Goal: Information Seeking & Learning: Check status

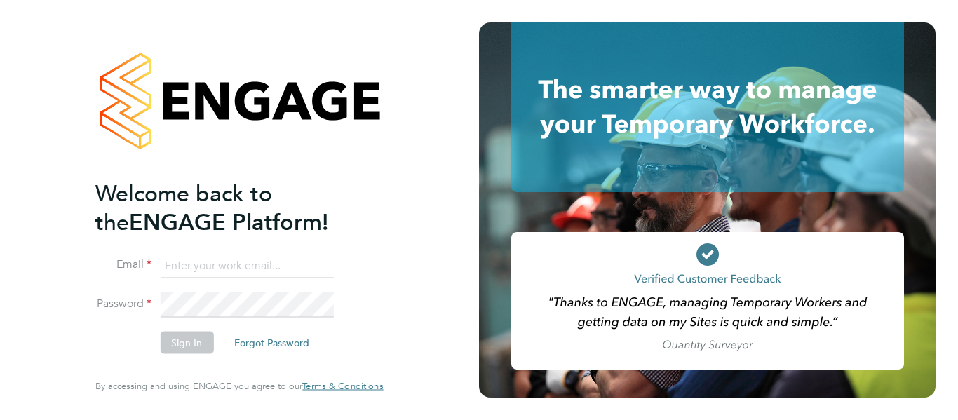
type input "[EMAIL_ADDRESS][DOMAIN_NAME]"
click at [191, 353] on button "Sign In" at bounding box center [186, 343] width 53 height 22
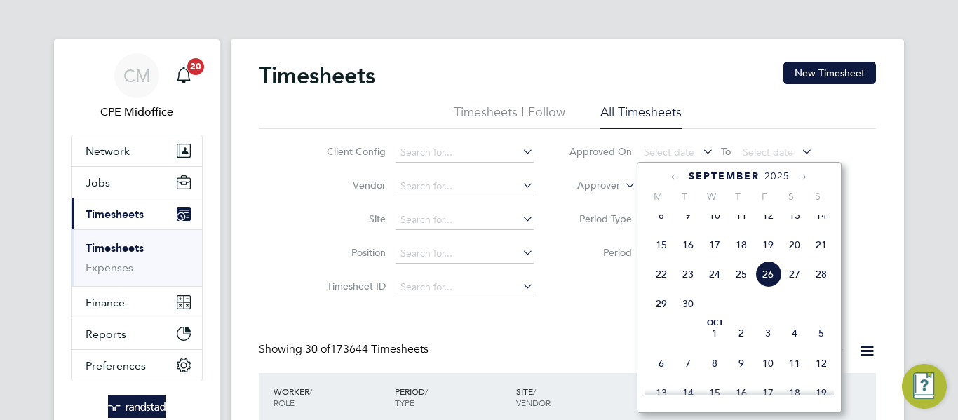
click at [769, 288] on span "26" at bounding box center [768, 274] width 27 height 27
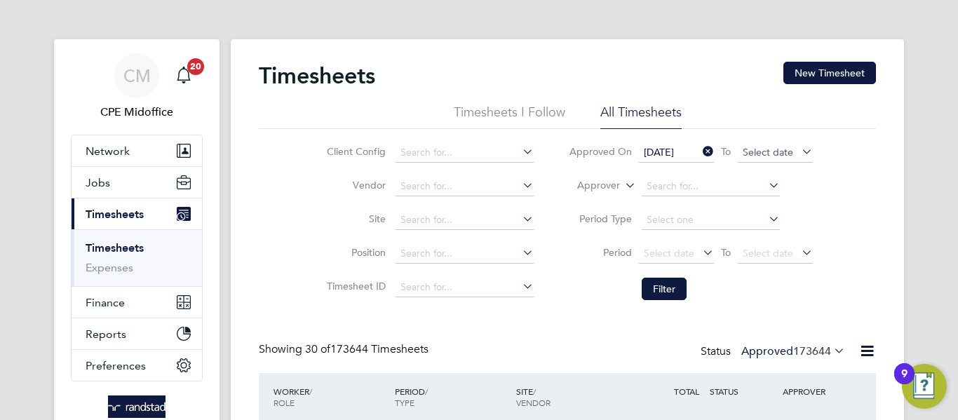
click at [756, 154] on span "Select date" at bounding box center [768, 152] width 50 height 13
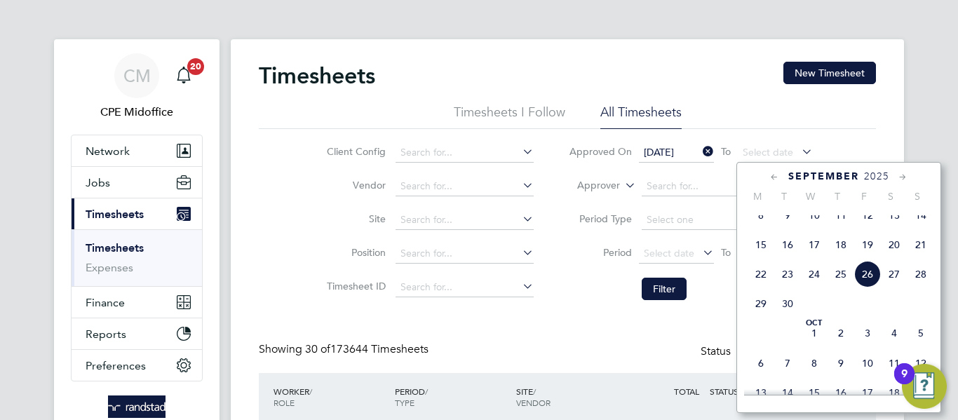
click at [863, 288] on span "26" at bounding box center [867, 274] width 27 height 27
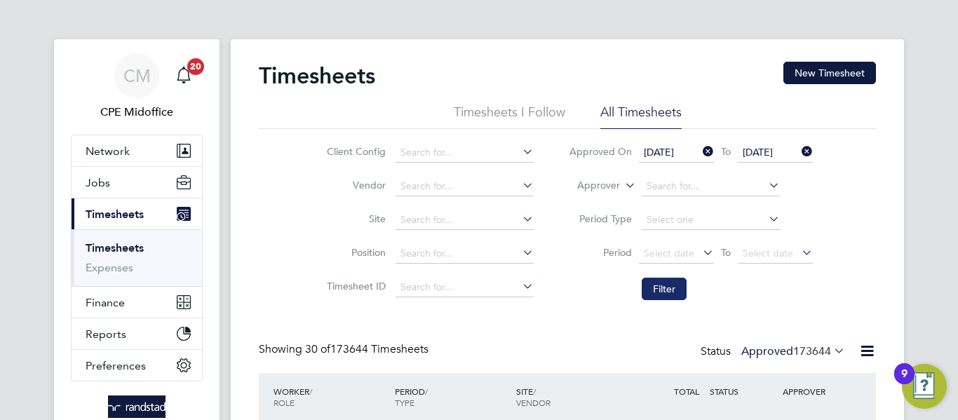
click at [670, 285] on button "Filter" at bounding box center [664, 289] width 45 height 22
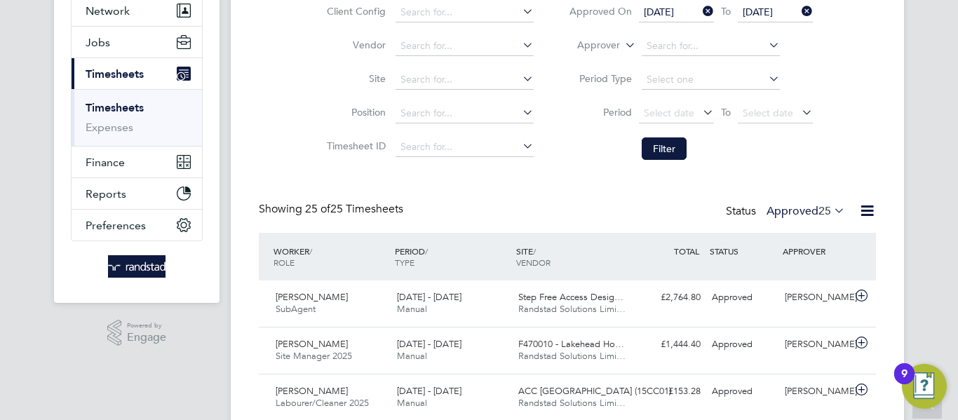
click at [858, 210] on icon at bounding box center [867, 211] width 18 height 18
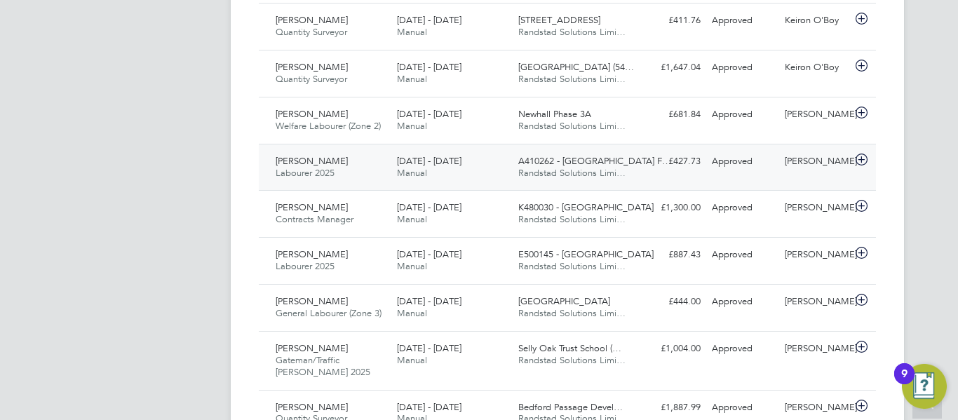
click at [361, 168] on div "[PERSON_NAME] Labourer 2025 [DATE] - [DATE]" at bounding box center [330, 167] width 121 height 35
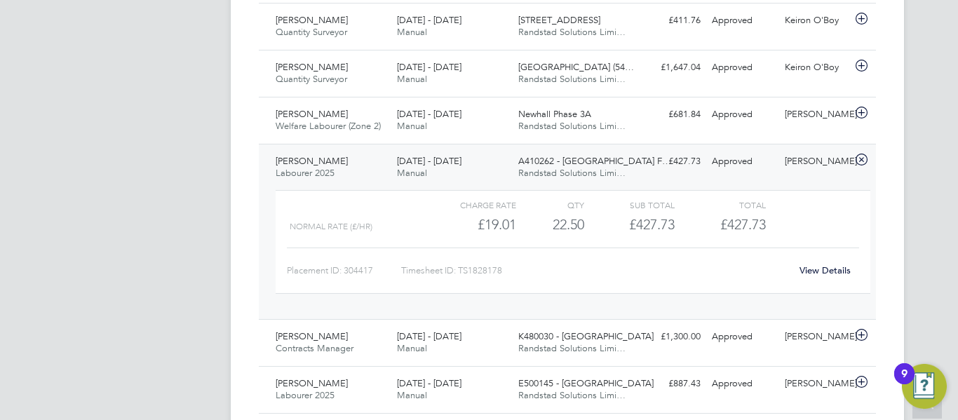
click at [819, 270] on link "View Details" at bounding box center [824, 270] width 51 height 12
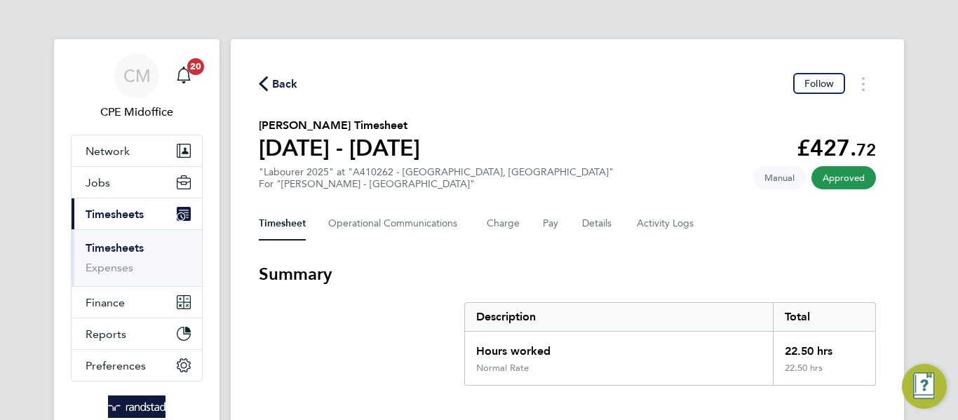
scroll to position [70, 0]
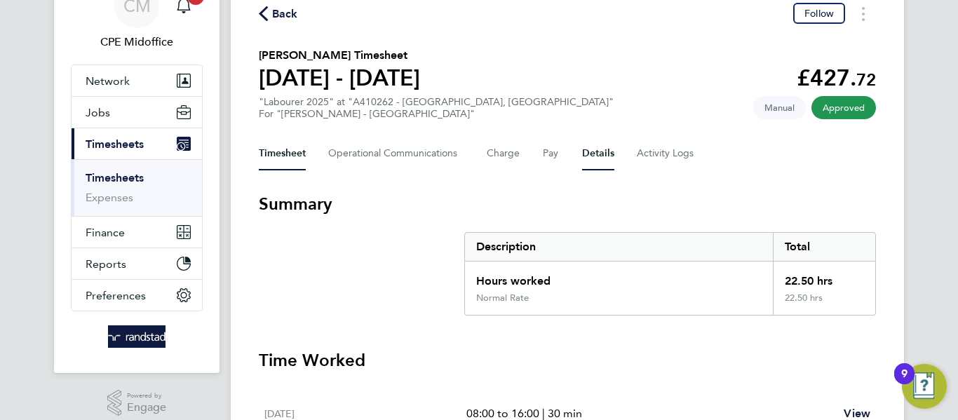
click at [612, 154] on div "Timesheet Operational Communications Charge Pay Details Activity Logs" at bounding box center [567, 154] width 617 height 34
click at [595, 154] on button "Details" at bounding box center [598, 154] width 32 height 34
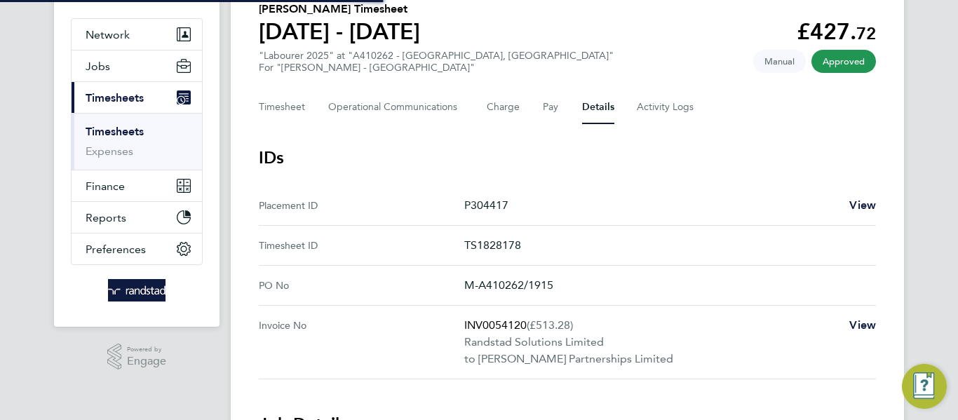
scroll to position [140, 0]
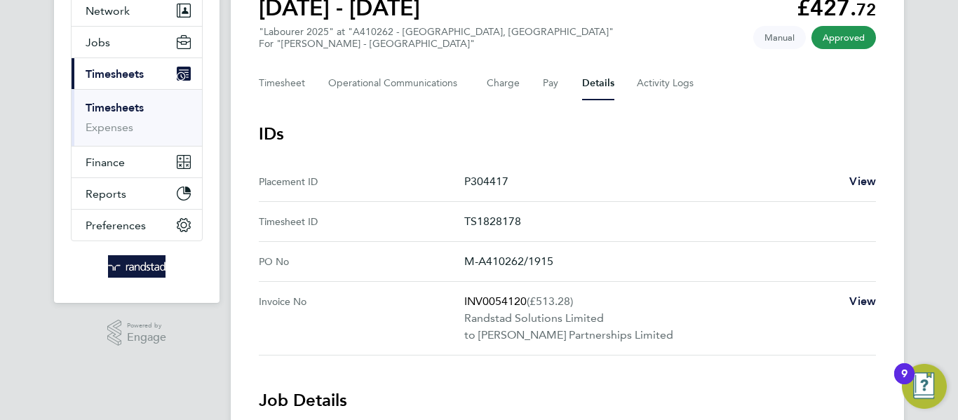
drag, startPoint x: 530, startPoint y: 227, endPoint x: 480, endPoint y: 227, distance: 50.5
click at [480, 227] on p "TS1828178" at bounding box center [664, 221] width 400 height 17
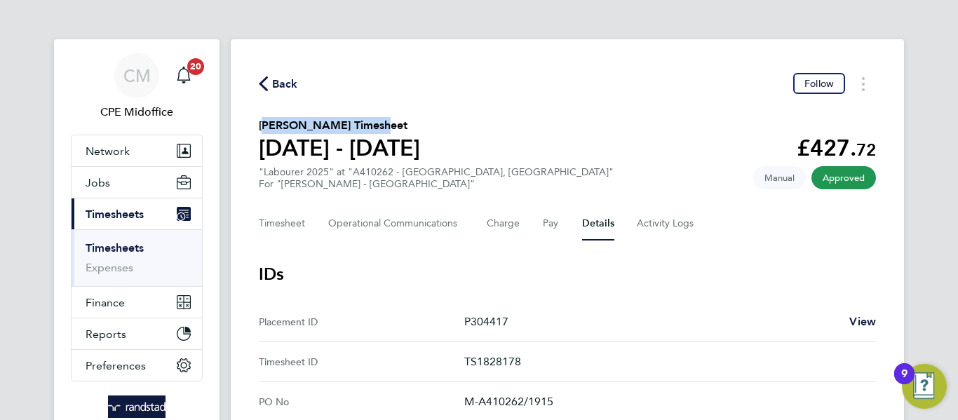
drag, startPoint x: 270, startPoint y: 122, endPoint x: 365, endPoint y: 124, distance: 94.7
click at [365, 124] on h2 "Tosh Cockwell-Walsh's Timesheet" at bounding box center [339, 125] width 161 height 17
copy h2 "[PERSON_NAME]"
drag, startPoint x: 521, startPoint y: 323, endPoint x: 473, endPoint y: 320, distance: 47.8
click at [473, 320] on p "P304417" at bounding box center [651, 321] width 374 height 17
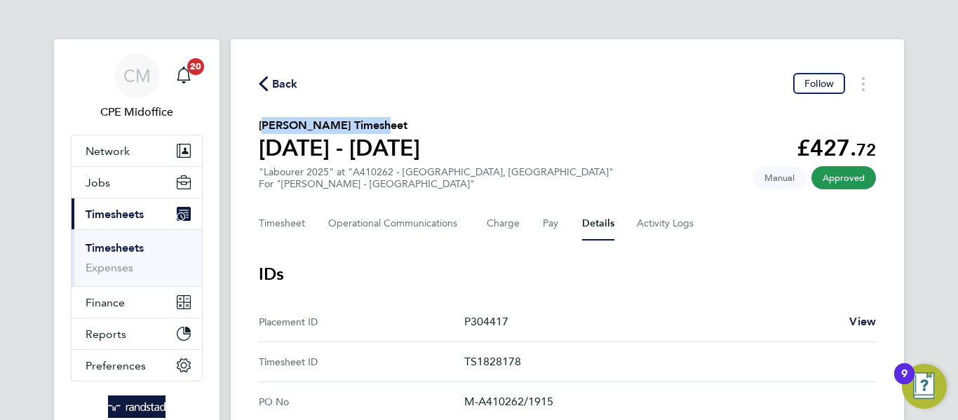
copy p "304417"
drag, startPoint x: 535, startPoint y: 356, endPoint x: 479, endPoint y: 360, distance: 56.3
click at [479, 360] on p "TS1828178" at bounding box center [664, 361] width 400 height 17
copy p "1828178"
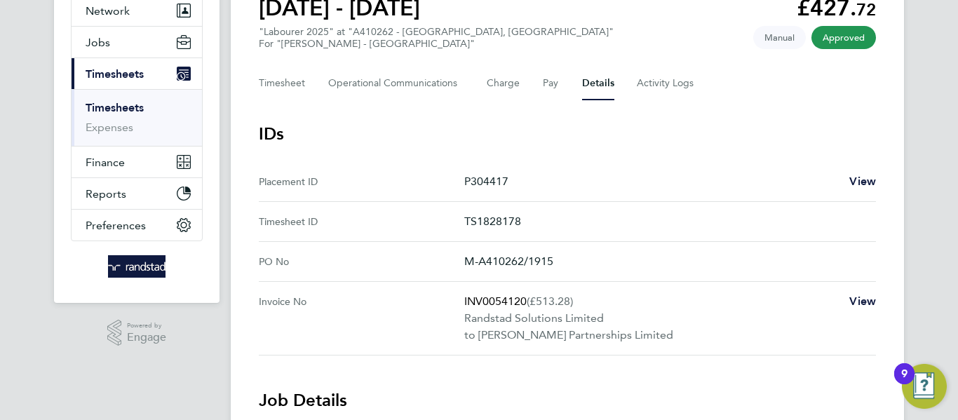
scroll to position [210, 0]
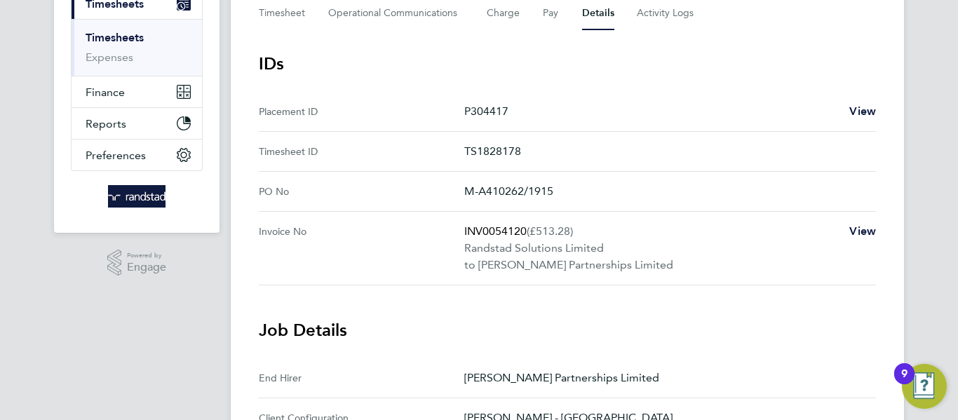
click at [508, 230] on p "INV0054120 (£513.28)" at bounding box center [651, 231] width 374 height 17
copy p "INV0054120"
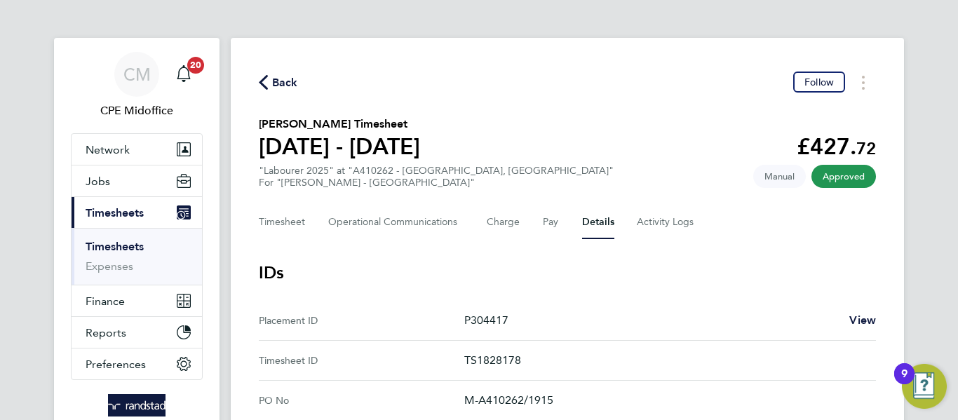
scroll to position [0, 0]
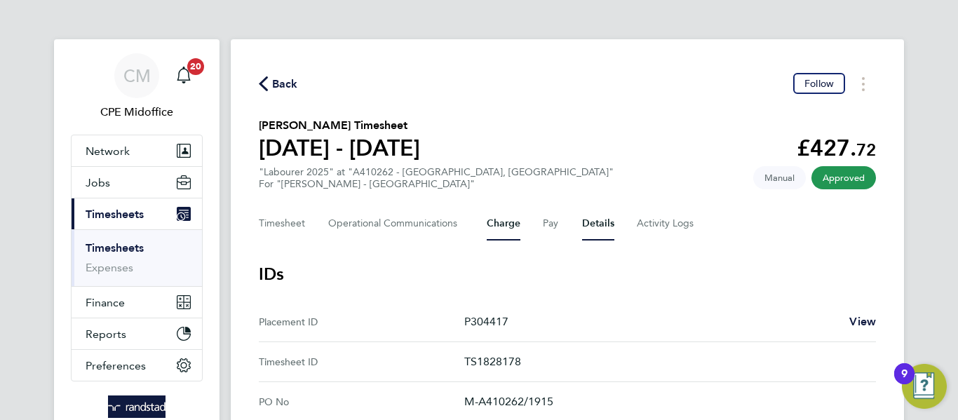
click at [513, 222] on button "Charge" at bounding box center [504, 224] width 34 height 34
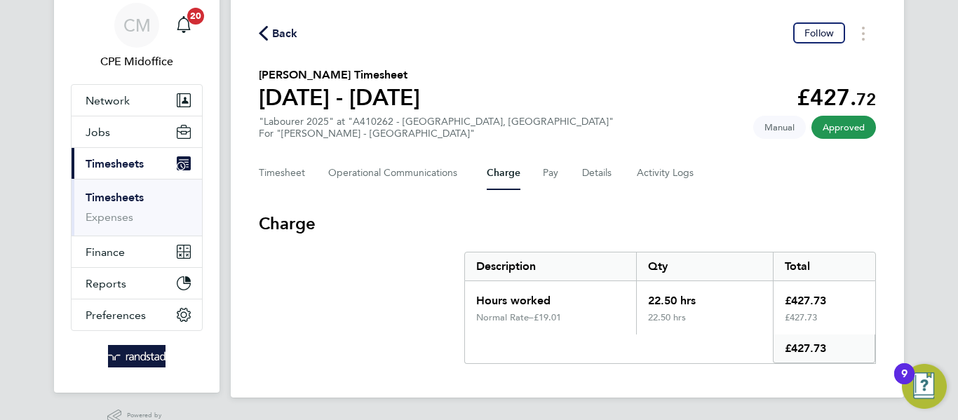
scroll to position [83, 0]
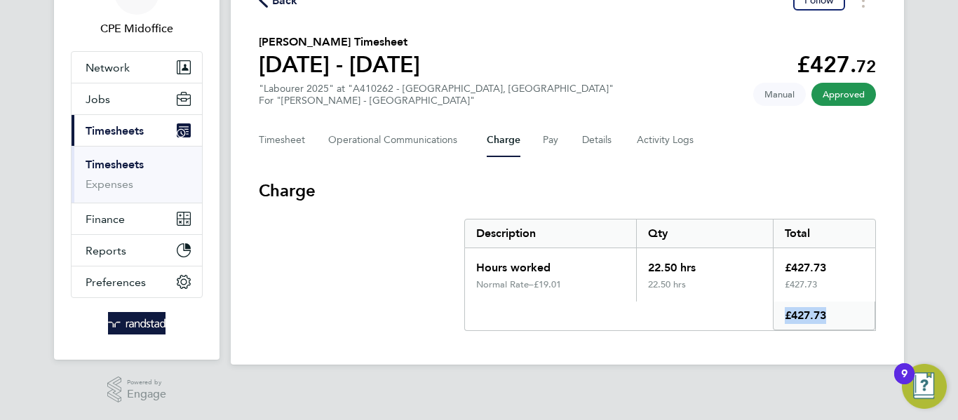
drag, startPoint x: 829, startPoint y: 320, endPoint x: 768, endPoint y: 319, distance: 61.0
click at [768, 319] on div "£427.73" at bounding box center [670, 316] width 410 height 29
click at [582, 133] on button "Details" at bounding box center [598, 140] width 32 height 34
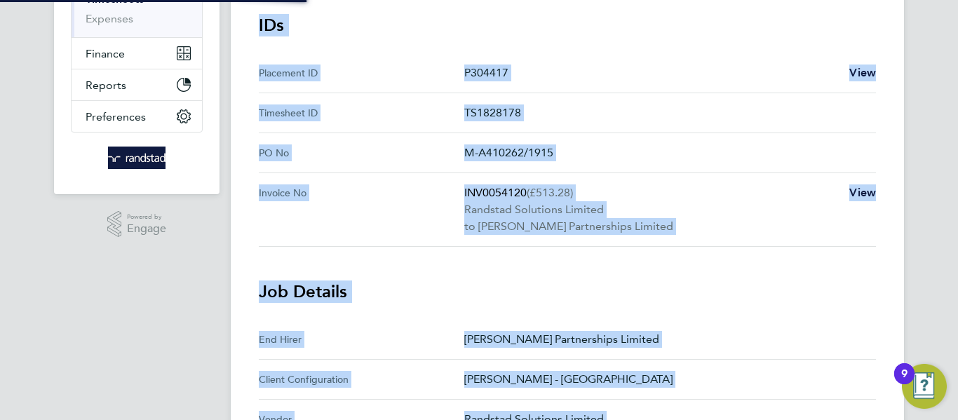
scroll to position [281, 0]
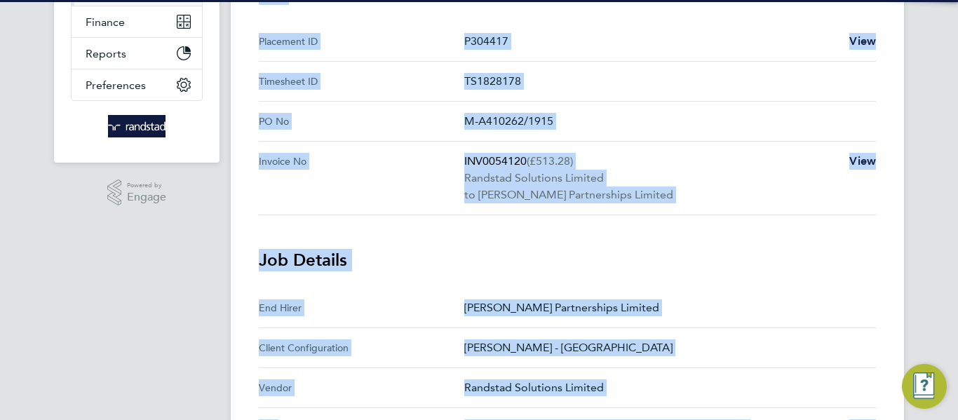
click at [604, 100] on ID "Timesheet ID TS1828178" at bounding box center [567, 82] width 617 height 40
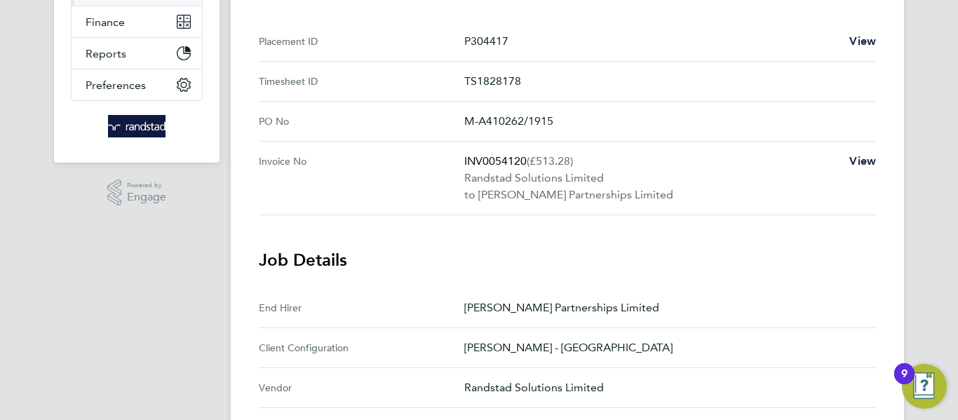
click at [506, 85] on p "TS1828178" at bounding box center [664, 81] width 400 height 17
copy p "TS1828178"
